Goal: Information Seeking & Learning: Learn about a topic

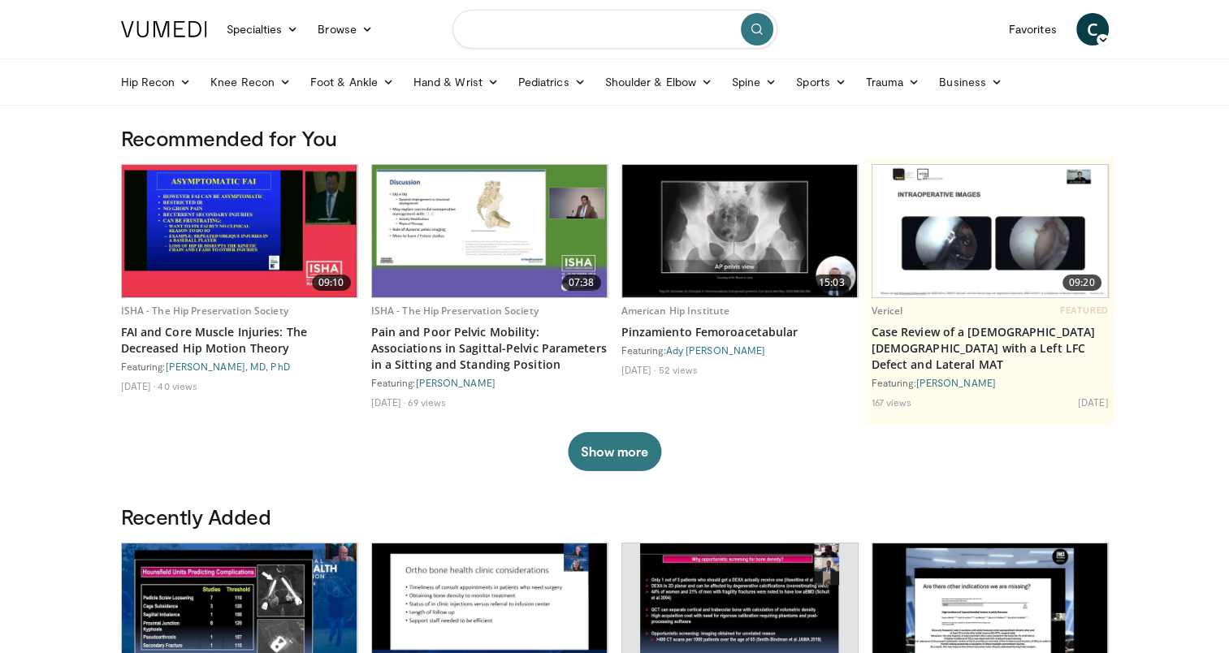
click at [589, 36] on input "Search topics, interventions" at bounding box center [614, 29] width 325 height 39
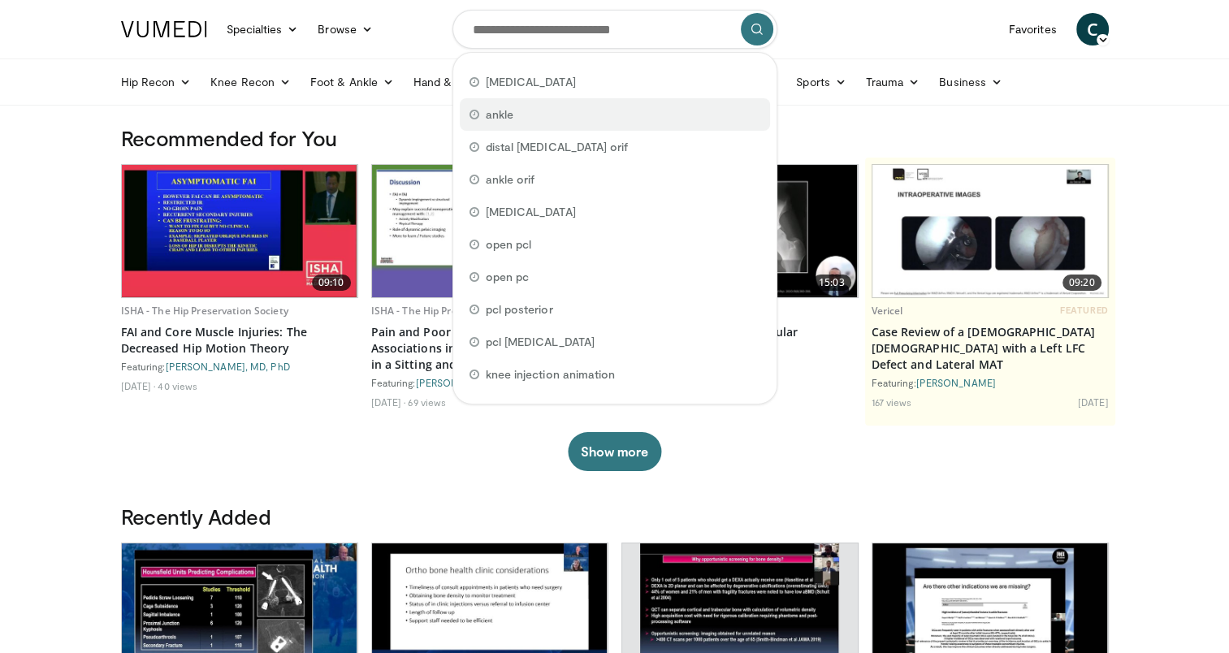
click at [490, 111] on span "ankle" at bounding box center [500, 114] width 28 height 16
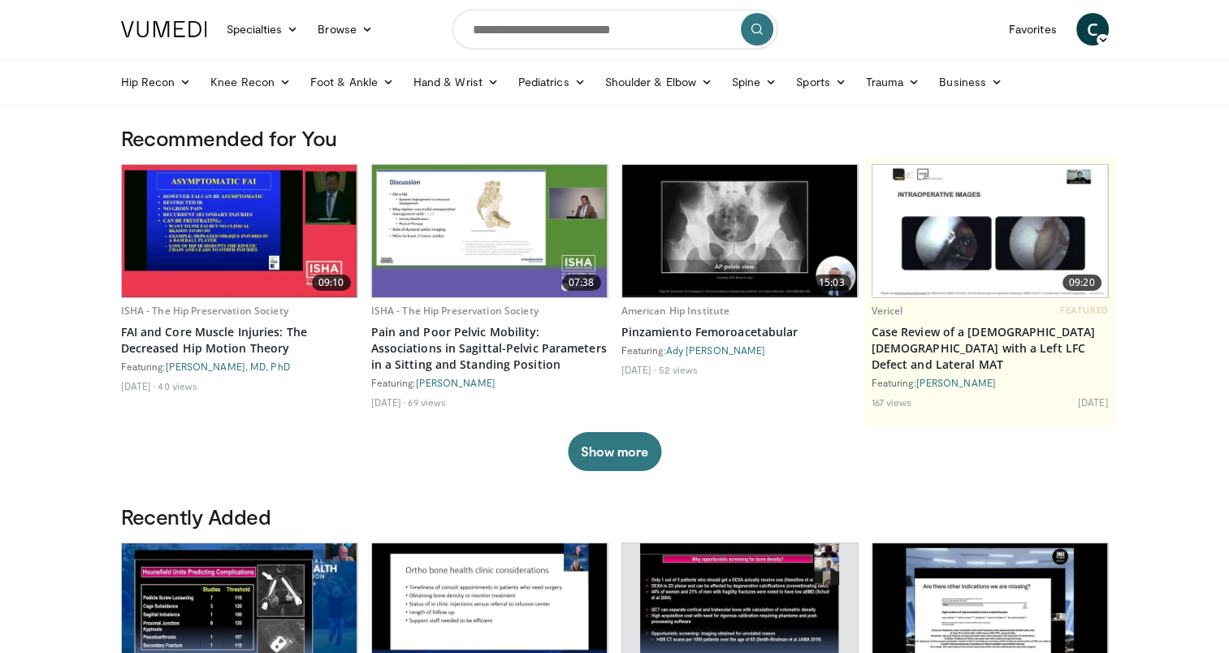
type input "*****"
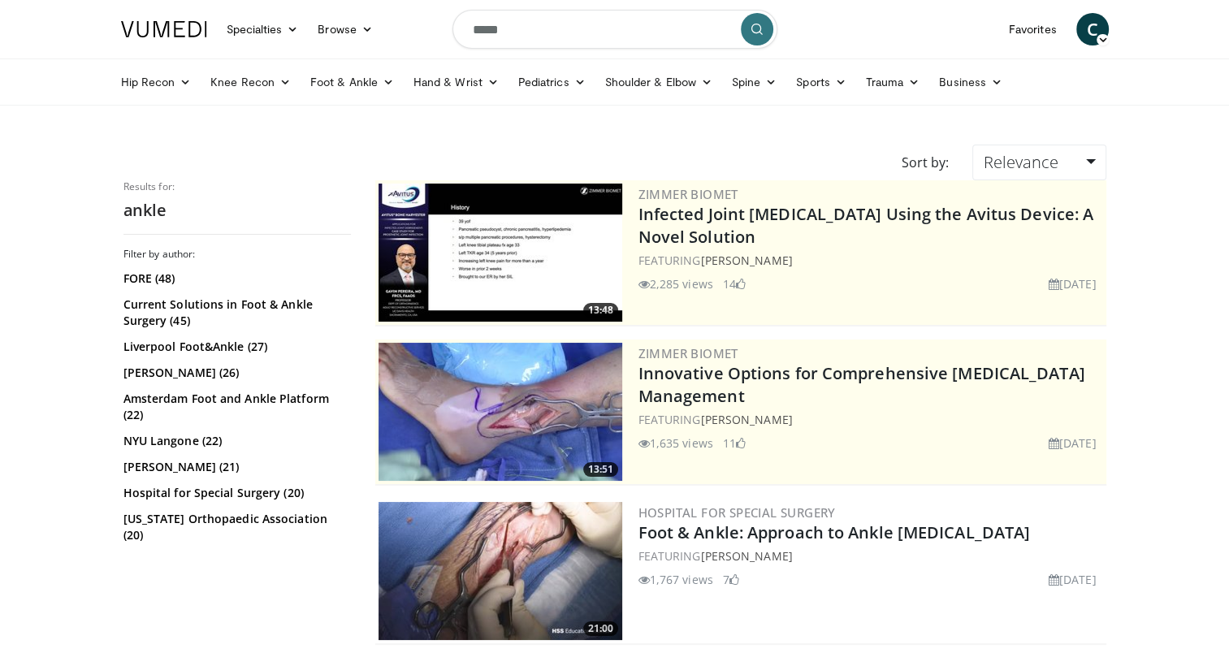
click at [657, 33] on input "*****" at bounding box center [614, 29] width 325 height 39
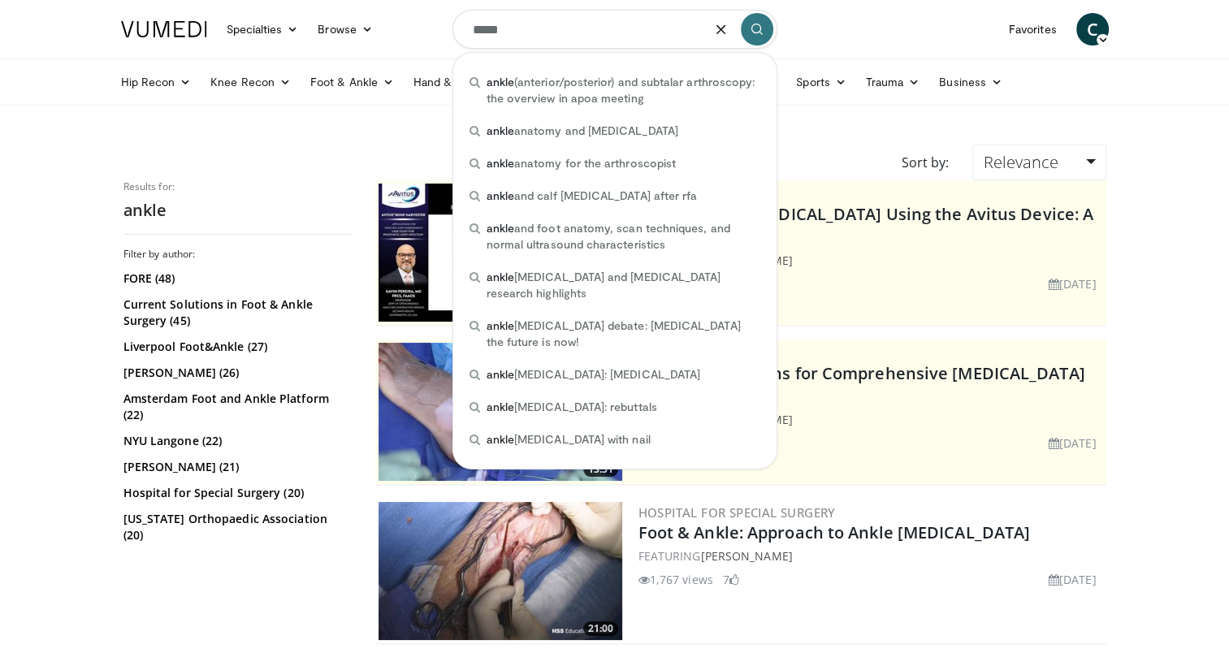
click at [186, 24] on img at bounding box center [164, 29] width 86 height 16
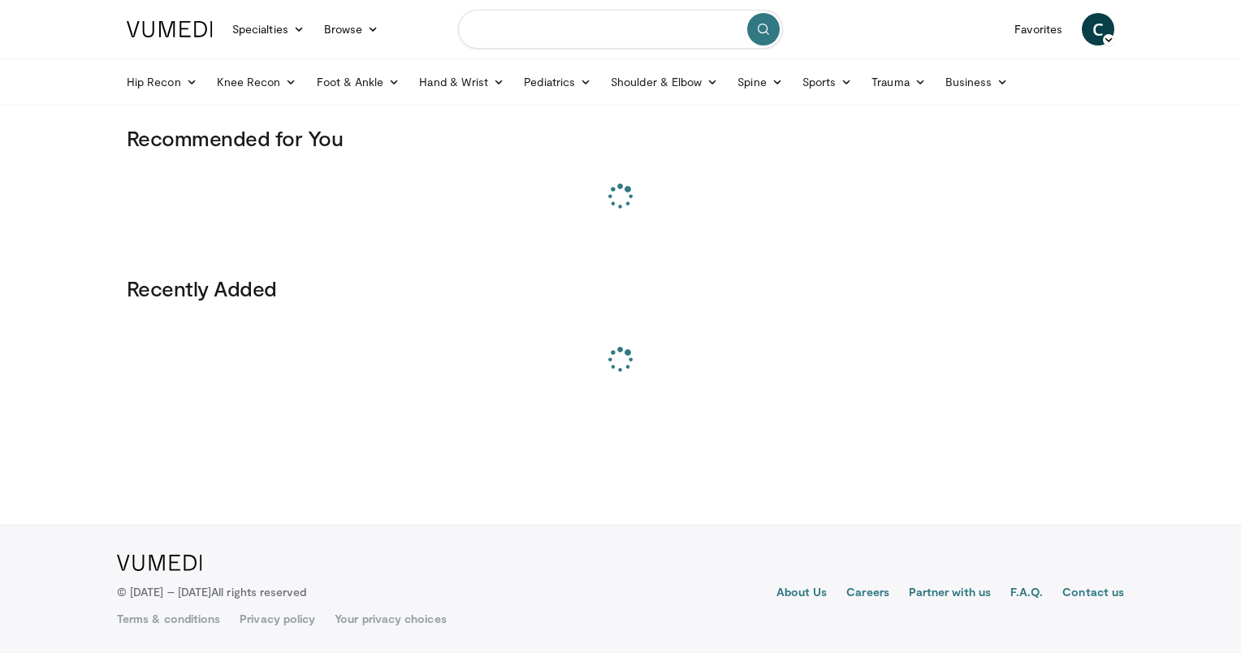
click at [591, 26] on input "Search topics, interventions" at bounding box center [620, 29] width 325 height 39
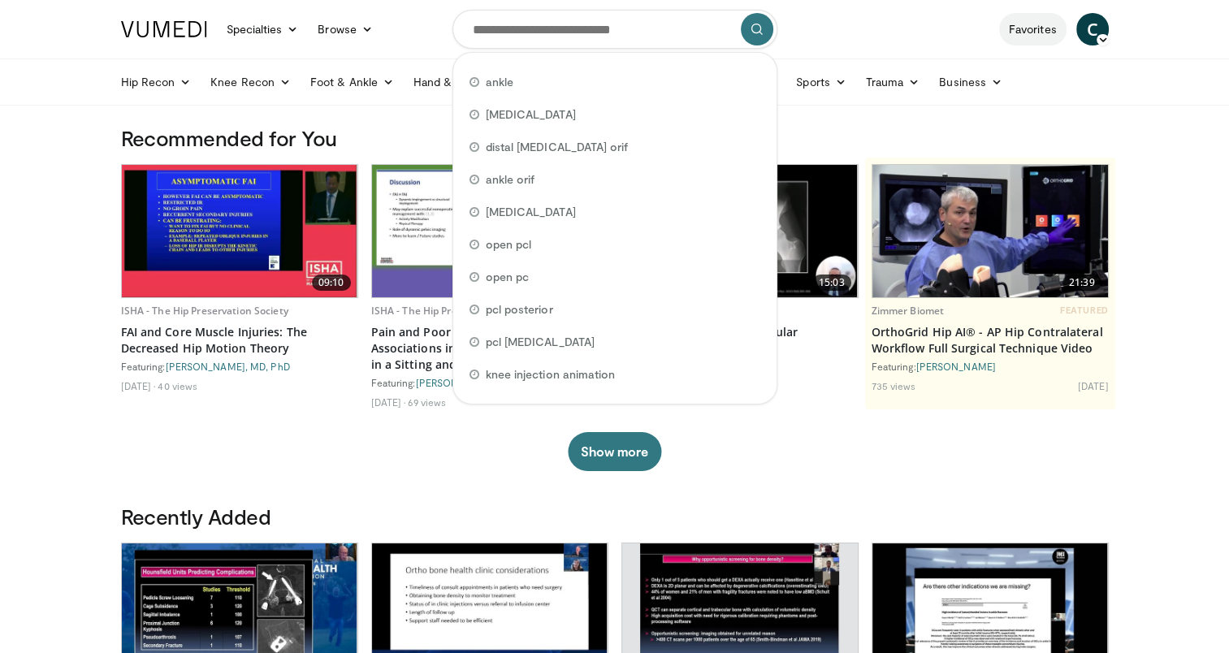
click at [1016, 31] on link "Favorites" at bounding box center [1032, 29] width 67 height 32
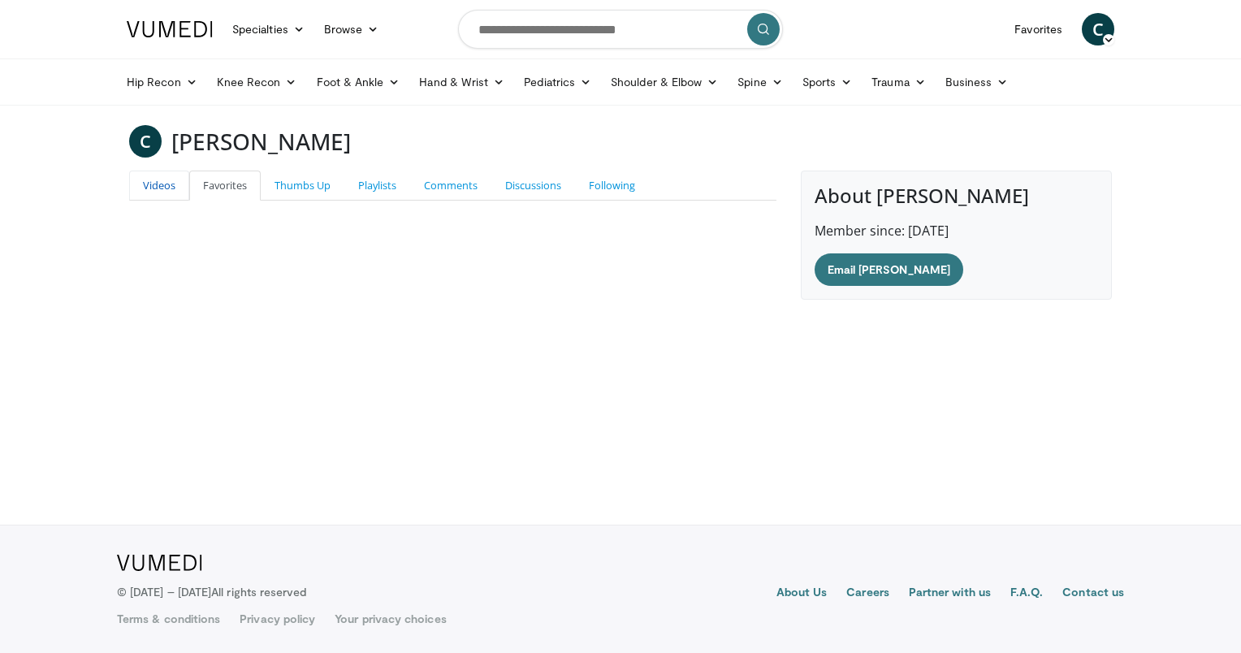
click at [169, 189] on link "Videos" at bounding box center [159, 186] width 60 height 30
click at [247, 190] on link "Favorites" at bounding box center [224, 186] width 71 height 30
click at [299, 186] on link "Thumbs Up" at bounding box center [303, 186] width 84 height 30
click at [365, 184] on link "Playlists" at bounding box center [377, 186] width 66 height 30
click at [444, 188] on link "Comments" at bounding box center [450, 186] width 81 height 30
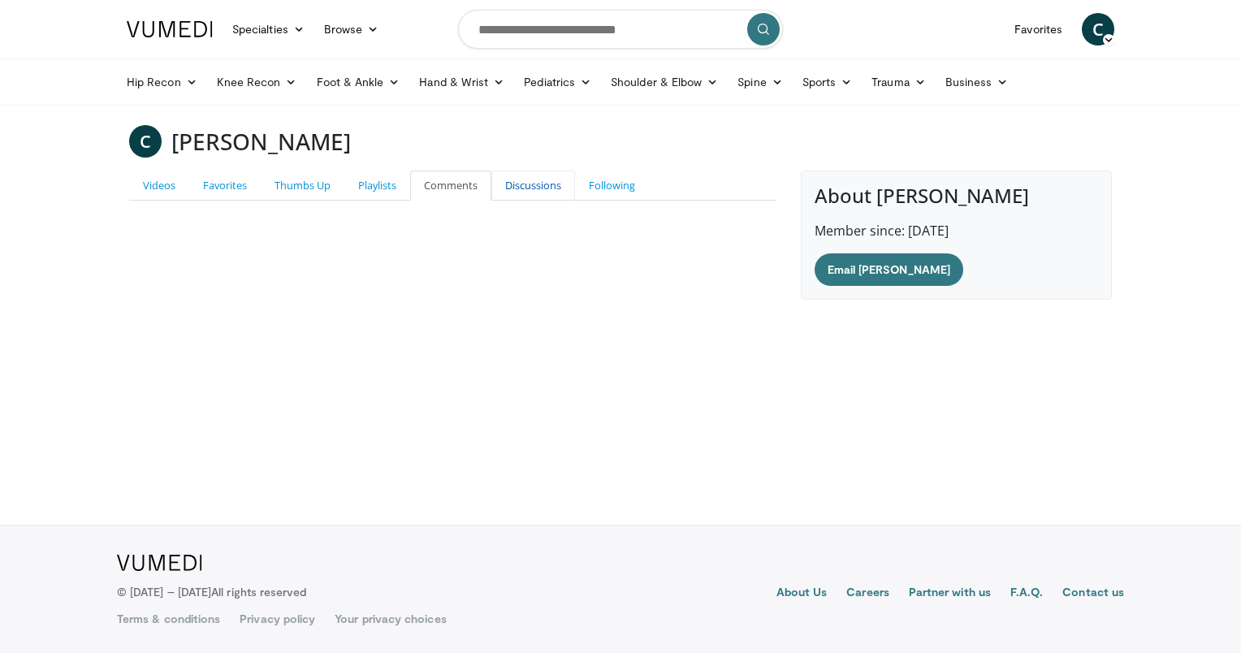
click at [515, 182] on link "Discussions" at bounding box center [533, 186] width 84 height 30
click at [601, 184] on link "Following" at bounding box center [612, 186] width 74 height 30
click at [341, 33] on link "Browse" at bounding box center [351, 29] width 75 height 32
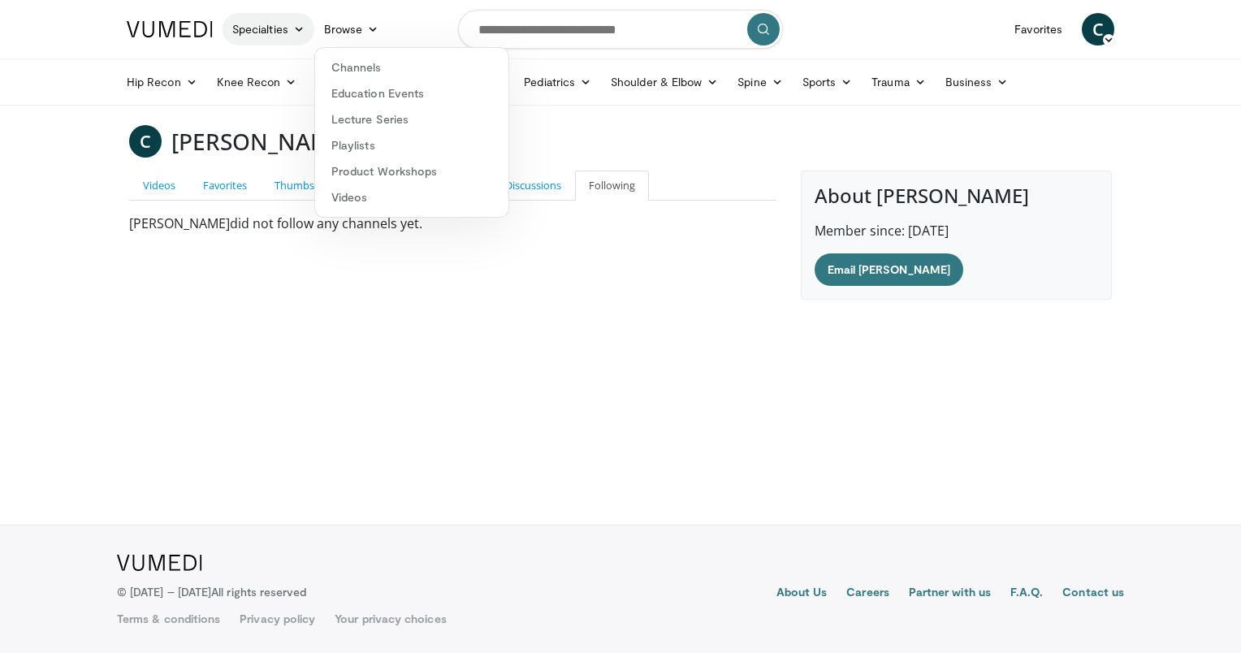
click at [282, 38] on link "Specialties" at bounding box center [269, 29] width 92 height 32
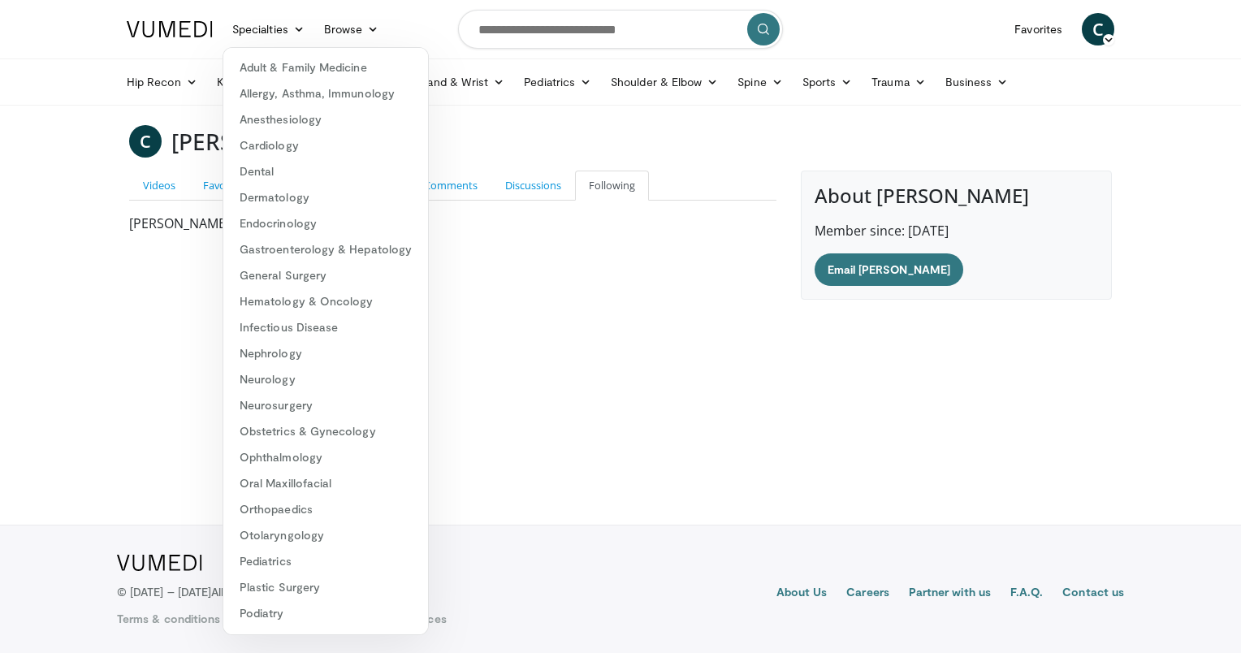
click at [1089, 30] on span "C" at bounding box center [1098, 29] width 32 height 32
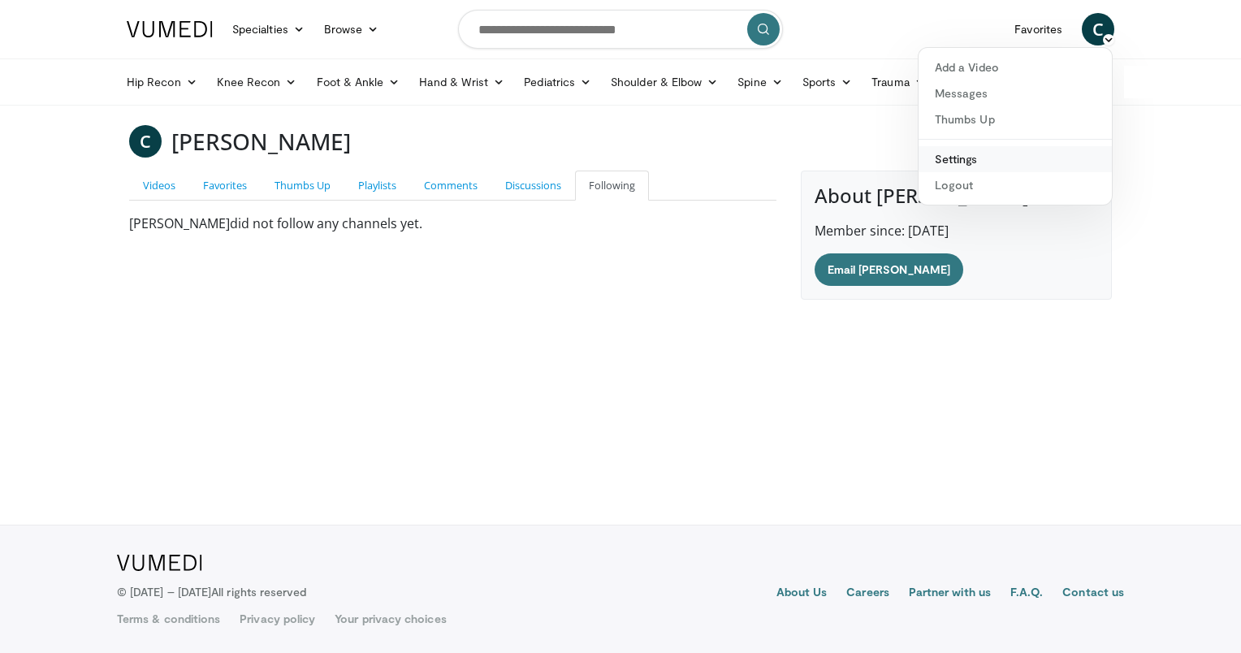
click at [952, 154] on link "Settings" at bounding box center [1015, 159] width 193 height 26
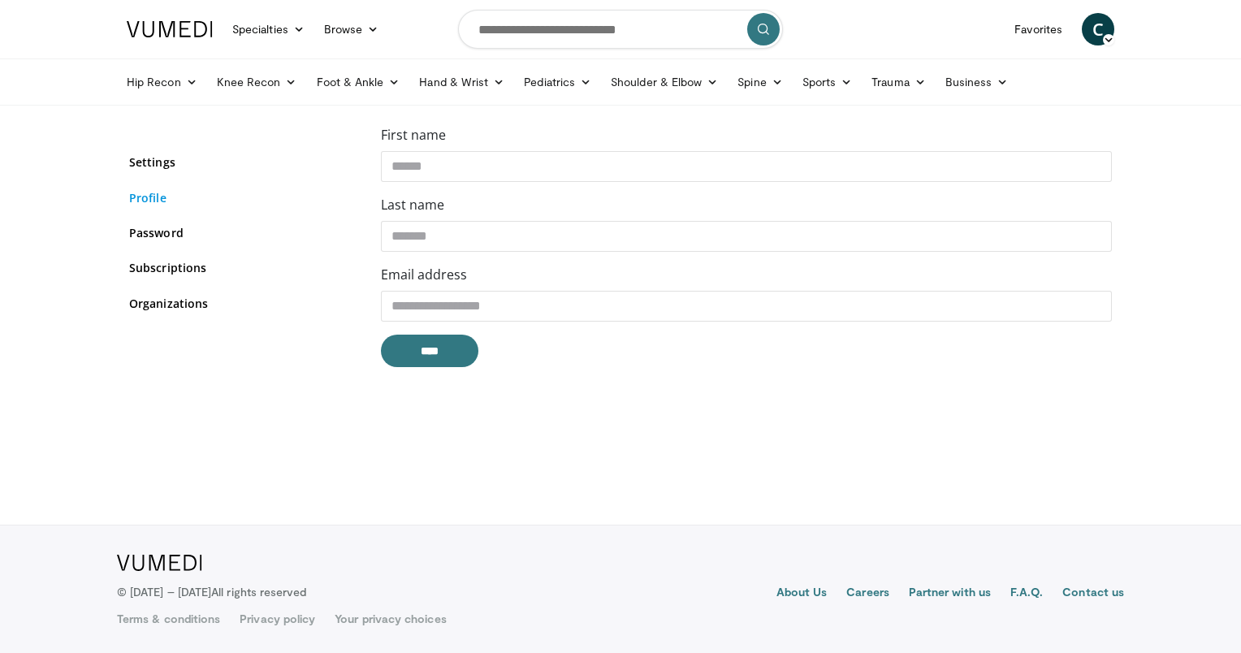
click at [154, 201] on link "Profile" at bounding box center [242, 197] width 227 height 17
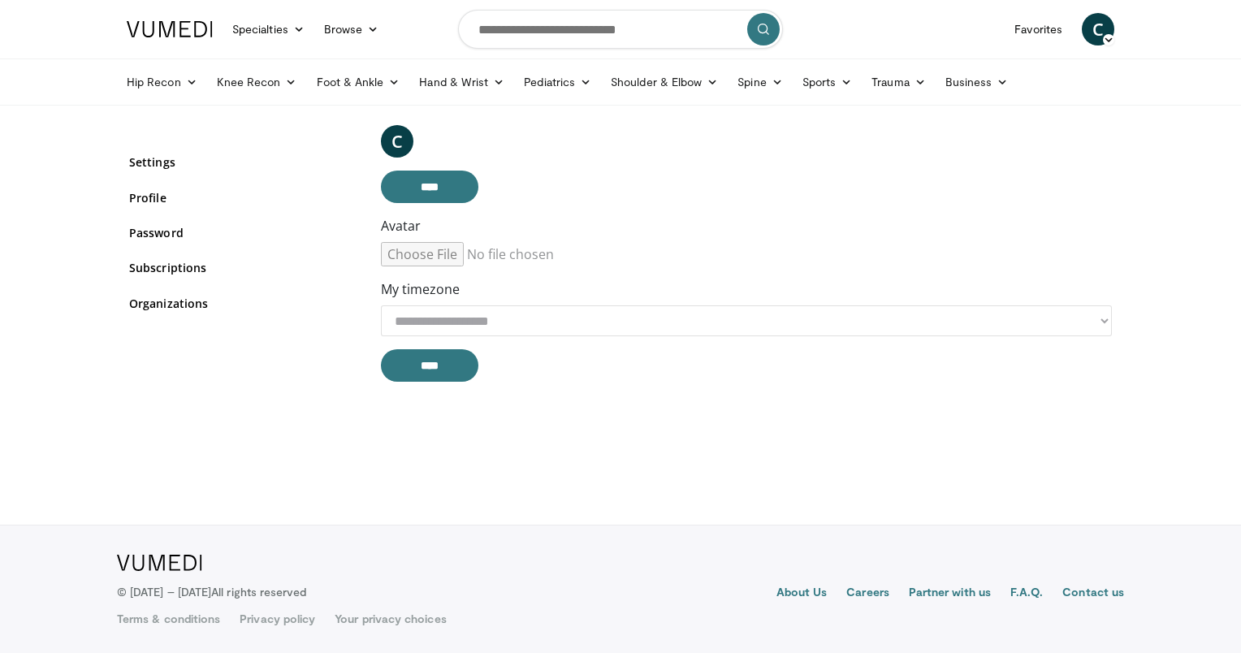
click at [158, 236] on link "Password" at bounding box center [242, 232] width 227 height 17
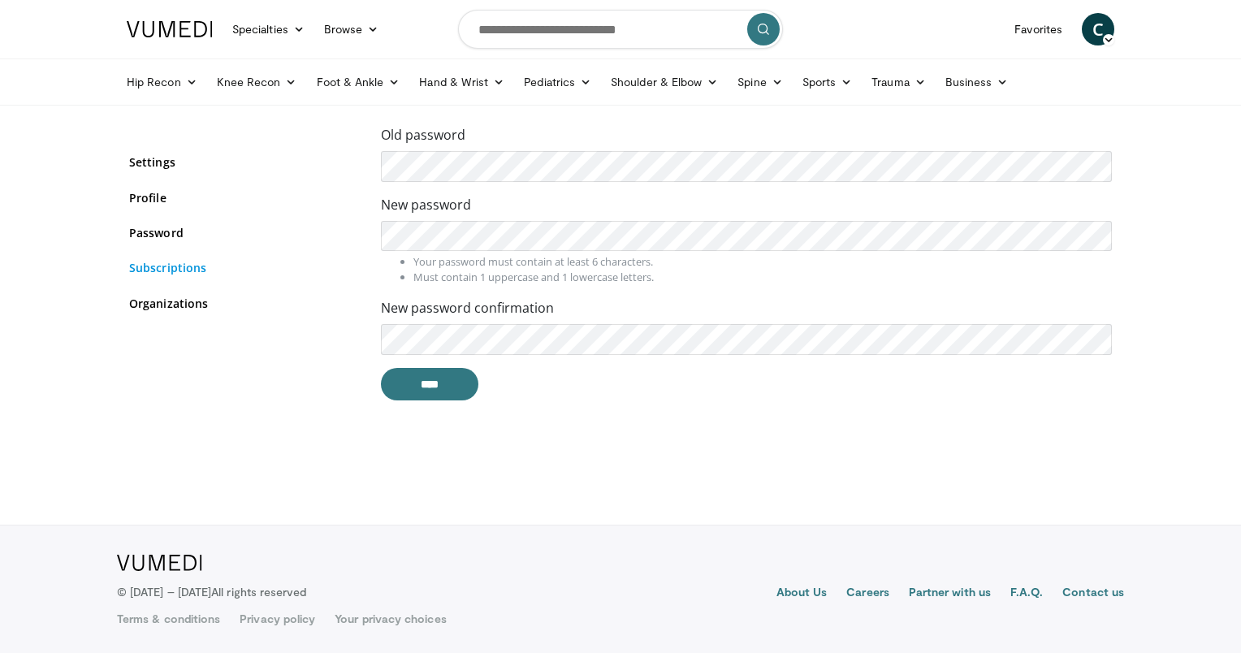
click at [153, 260] on link "Subscriptions" at bounding box center [242, 267] width 227 height 17
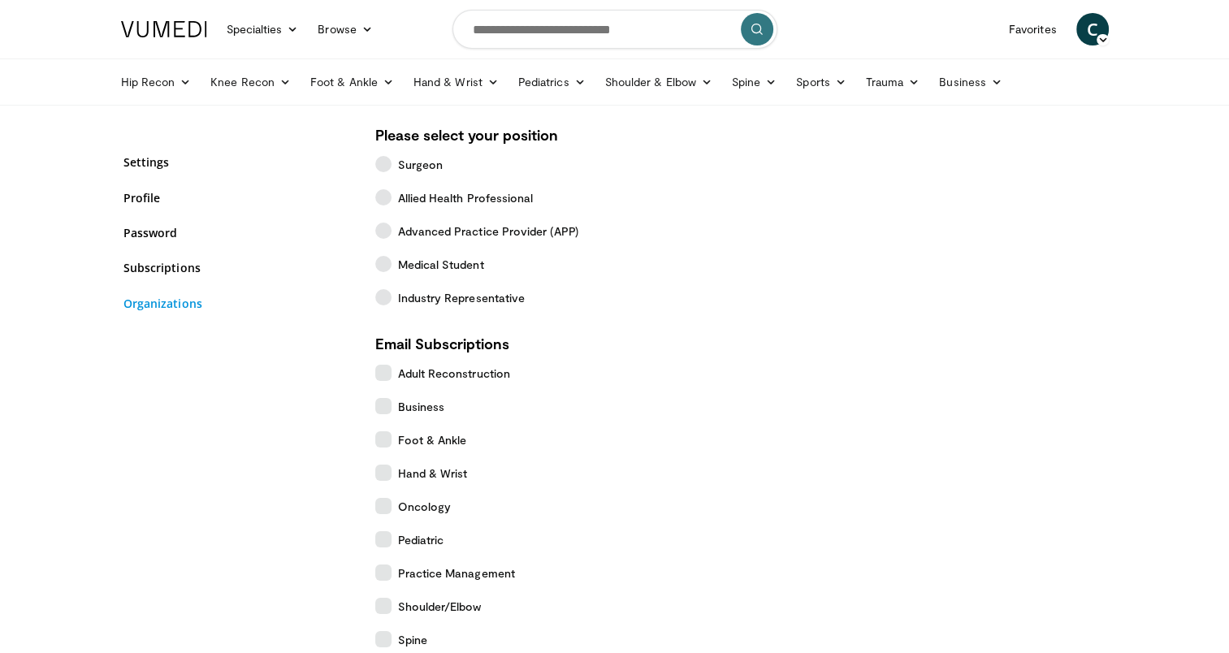
click at [142, 303] on link "Organizations" at bounding box center [236, 303] width 227 height 17
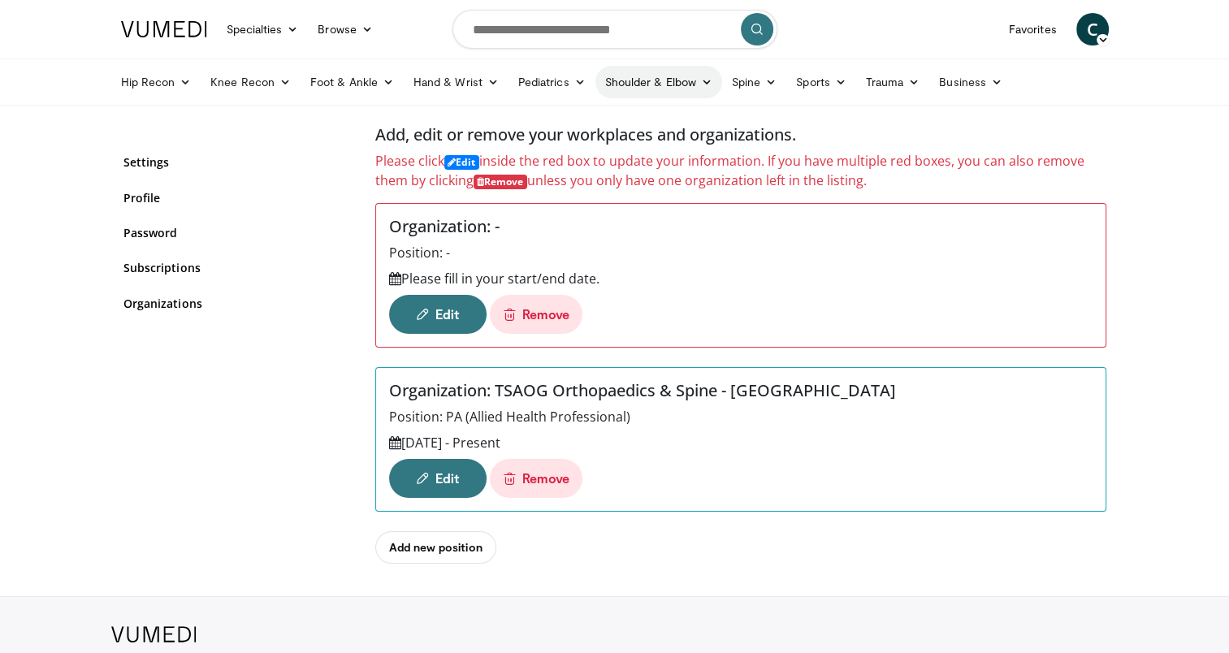
click at [676, 80] on link "Shoulder & Elbow" at bounding box center [658, 82] width 127 height 32
click at [535, 143] on link "Shoulder" at bounding box center [624, 146] width 193 height 26
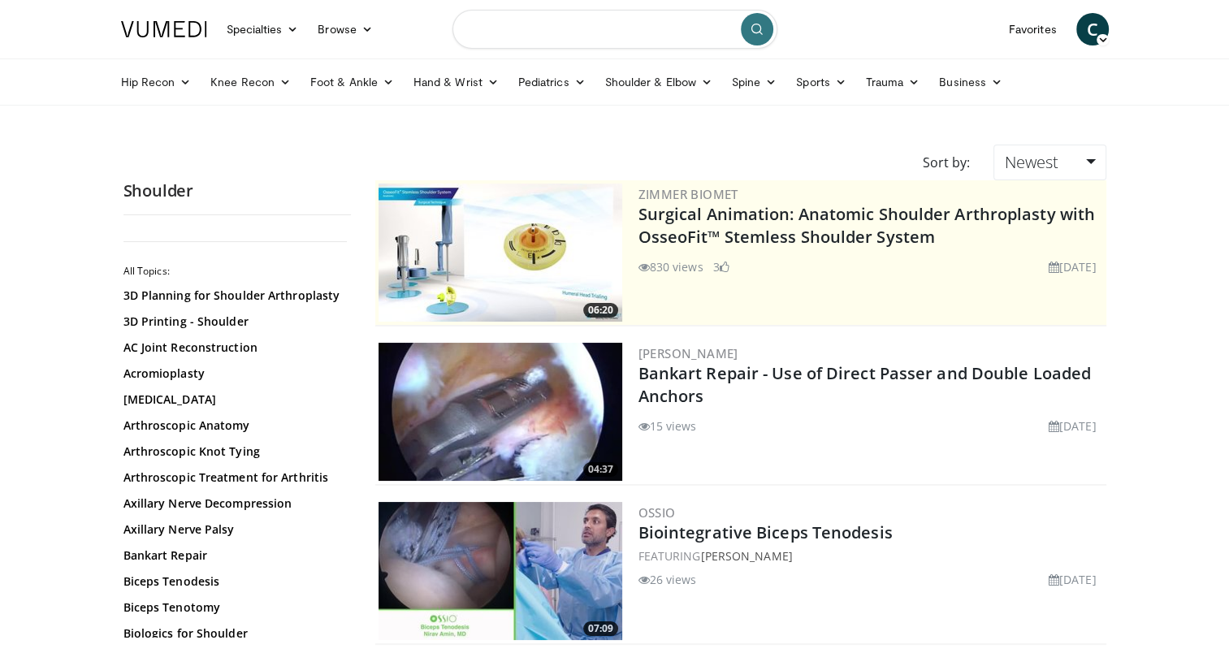
click at [542, 31] on input "Search topics, interventions" at bounding box center [614, 29] width 325 height 39
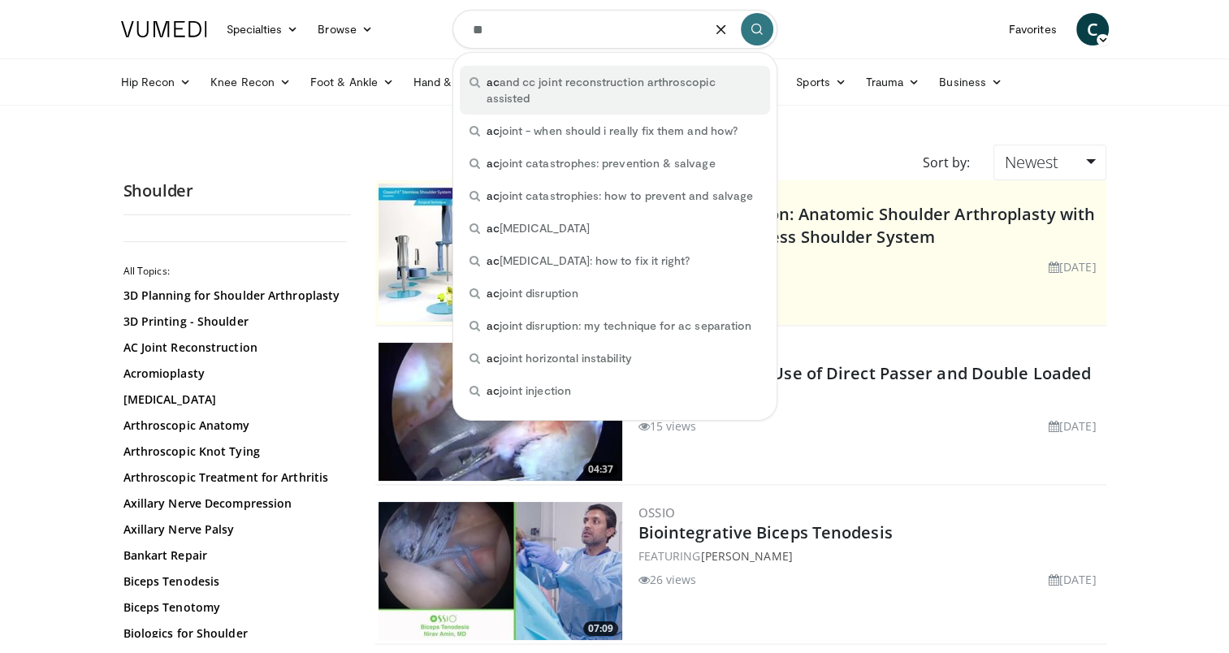
click at [605, 91] on div "ac and cc joint reconstruction arthroscopic assisted" at bounding box center [615, 90] width 310 height 49
type input "**********"
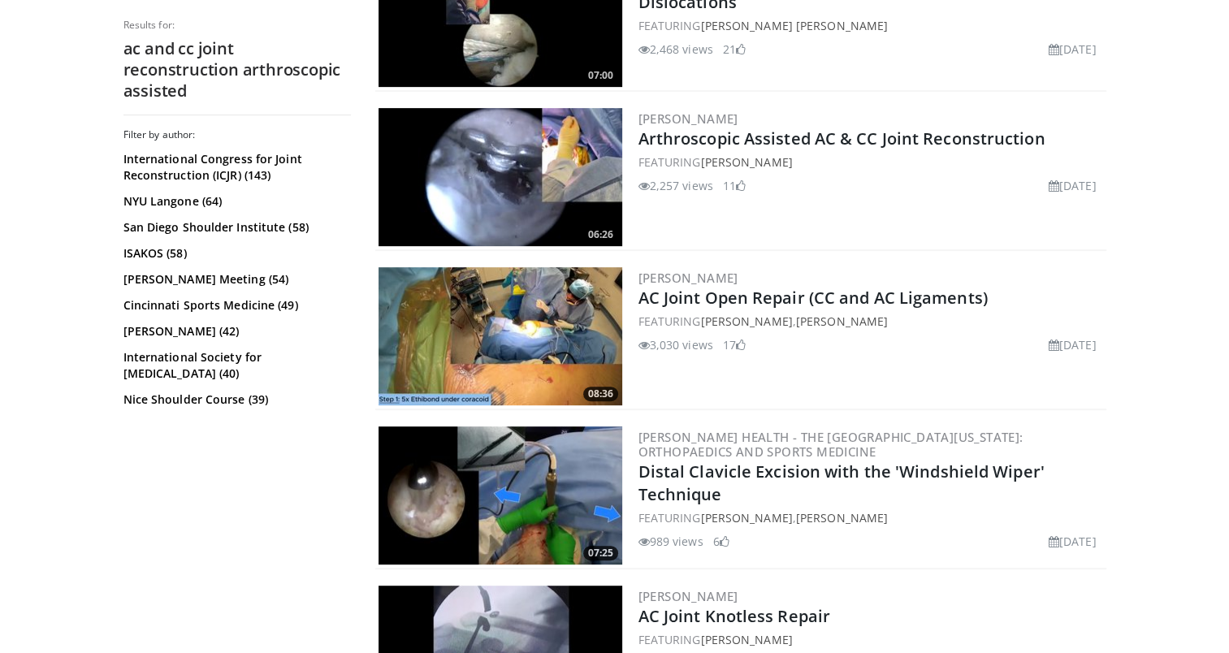
scroll to position [731, 0]
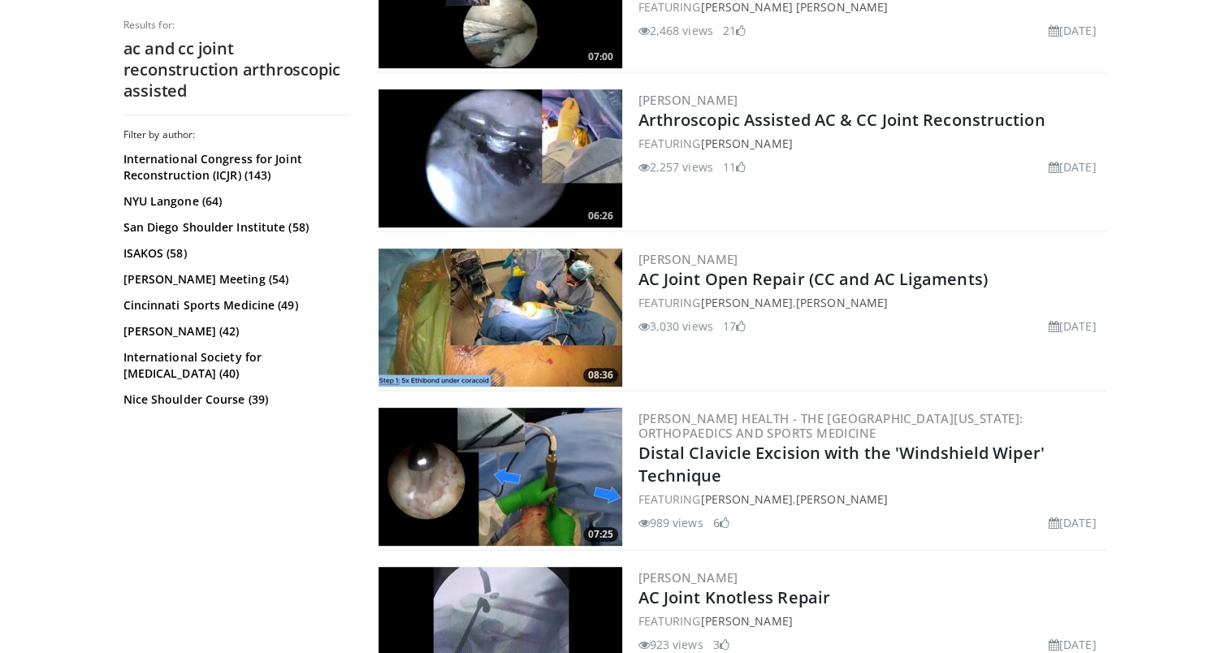
click at [510, 284] on img at bounding box center [501, 318] width 244 height 138
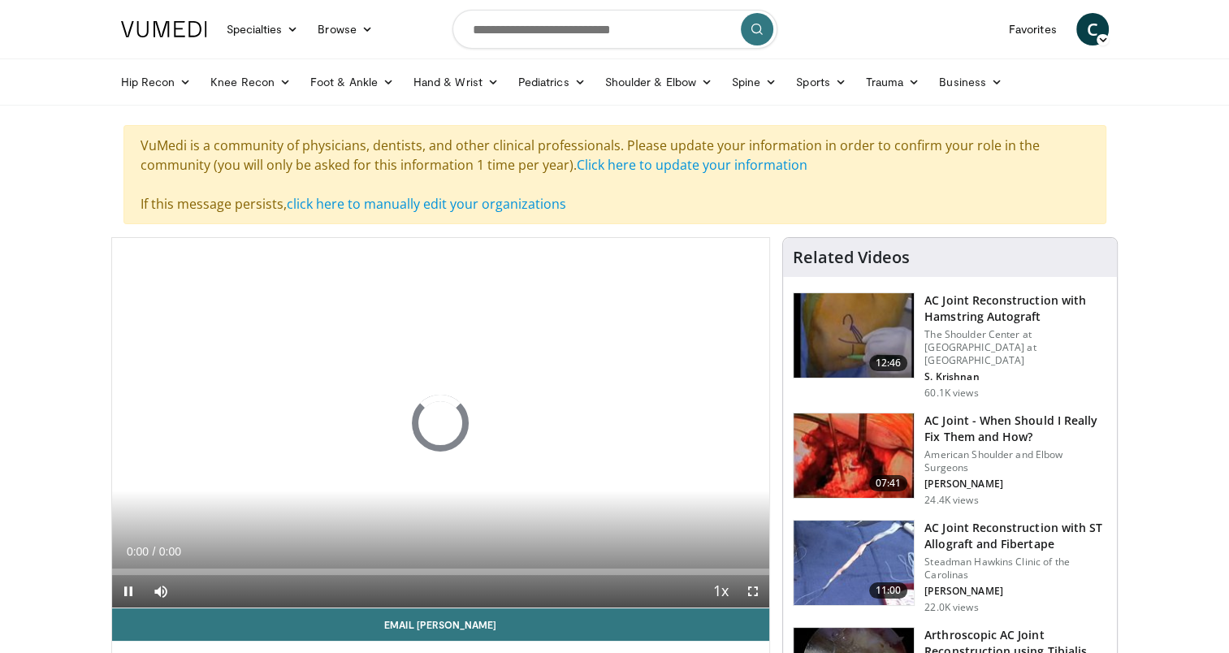
scroll to position [81, 0]
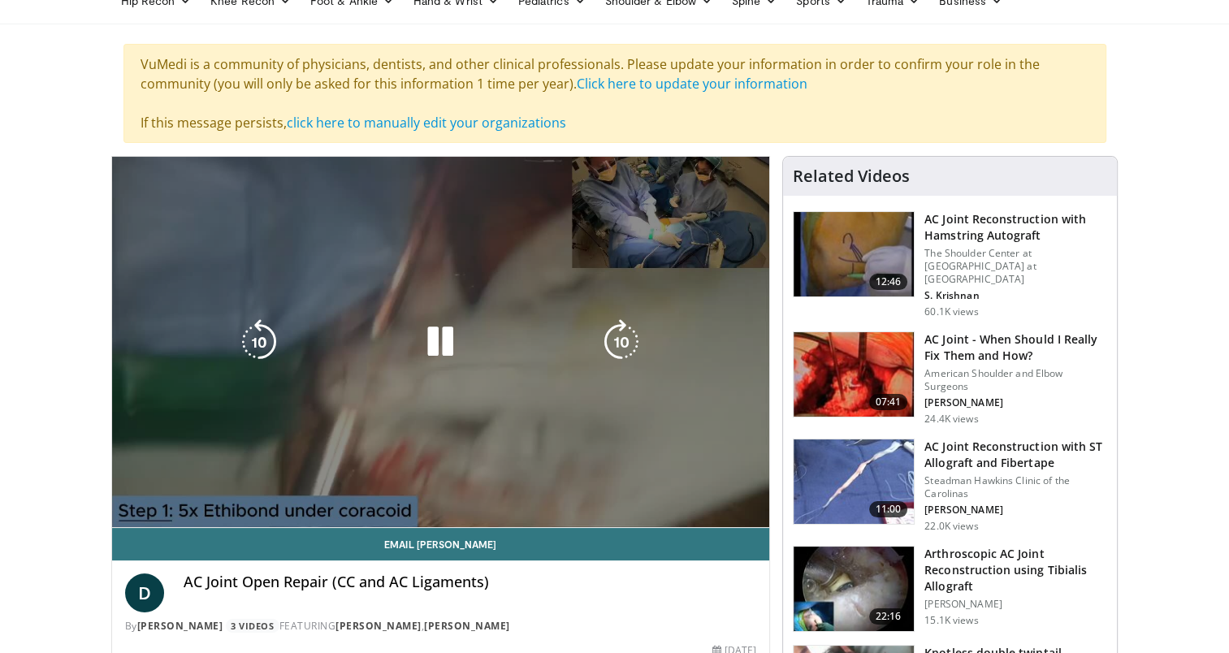
click at [442, 345] on icon "Video Player" at bounding box center [440, 341] width 45 height 45
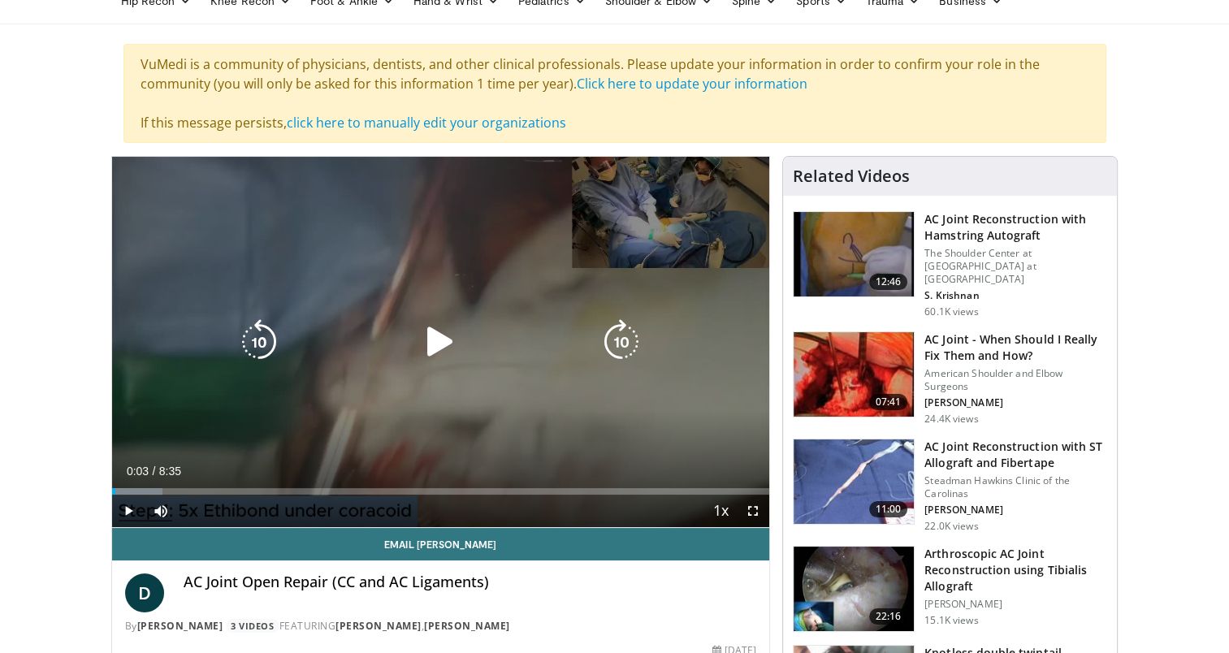
click at [436, 328] on icon "Video Player" at bounding box center [440, 341] width 45 height 45
click at [445, 361] on icon "Video Player" at bounding box center [440, 341] width 45 height 45
drag, startPoint x: 438, startPoint y: 349, endPoint x: 449, endPoint y: 351, distance: 11.5
click at [438, 349] on icon "Video Player" at bounding box center [440, 341] width 45 height 45
click at [446, 351] on icon "Video Player" at bounding box center [440, 341] width 45 height 45
